Goal: Task Accomplishment & Management: Use online tool/utility

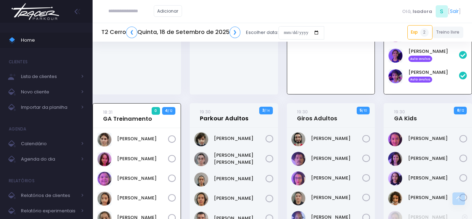
scroll to position [860, 0]
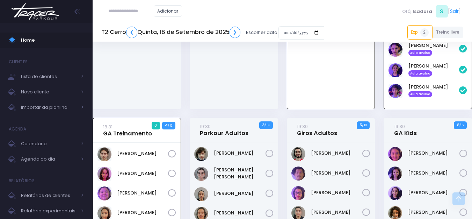
click at [405, 29] on div "T2 Cerro ❮ Quinta, 18 de Setembro de 2025 ❯ Escolher data: Exp 2 15:31 [PERSON_…" at bounding box center [282, 32] width 379 height 16
click at [410, 30] on link "Exp 2" at bounding box center [419, 32] width 25 height 14
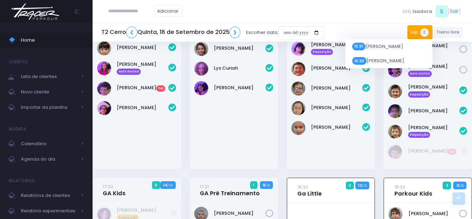
scroll to position [581, 0]
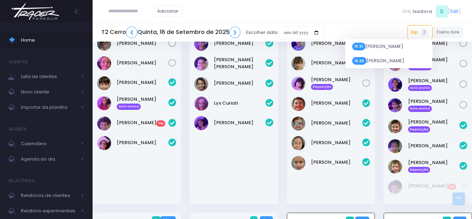
click at [229, 153] on div "Catharina Dalonso" at bounding box center [234, 117] width 88 height 171
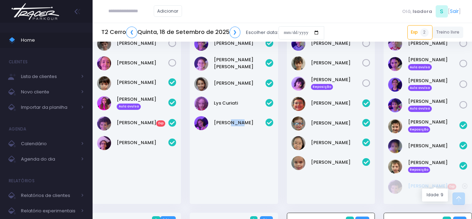
click at [460, 183] on link "Lorenzo Cordeiro Exp" at bounding box center [435, 185] width 54 height 7
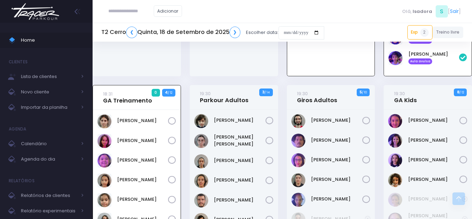
scroll to position [928, 0]
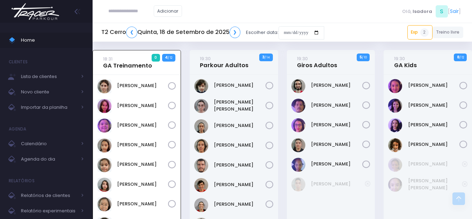
click at [50, 10] on img at bounding box center [35, 11] width 53 height 24
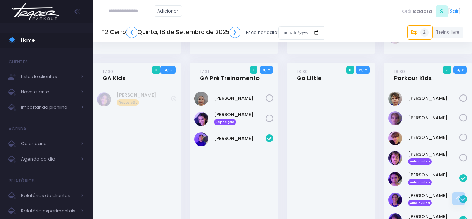
scroll to position [718, 0]
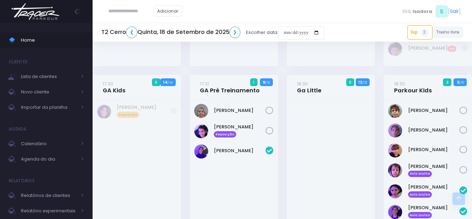
click at [310, 92] on h4 "18:30 Ga Little" at bounding box center [309, 87] width 24 height 20
click at [309, 89] on link "18:30 Ga Little" at bounding box center [309, 87] width 24 height 14
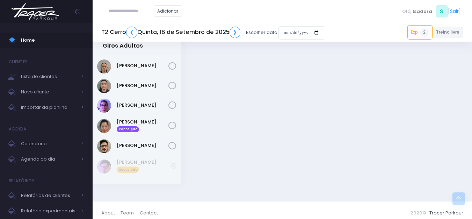
scroll to position [1207, 0]
